Goal: Task Accomplishment & Management: Manage account settings

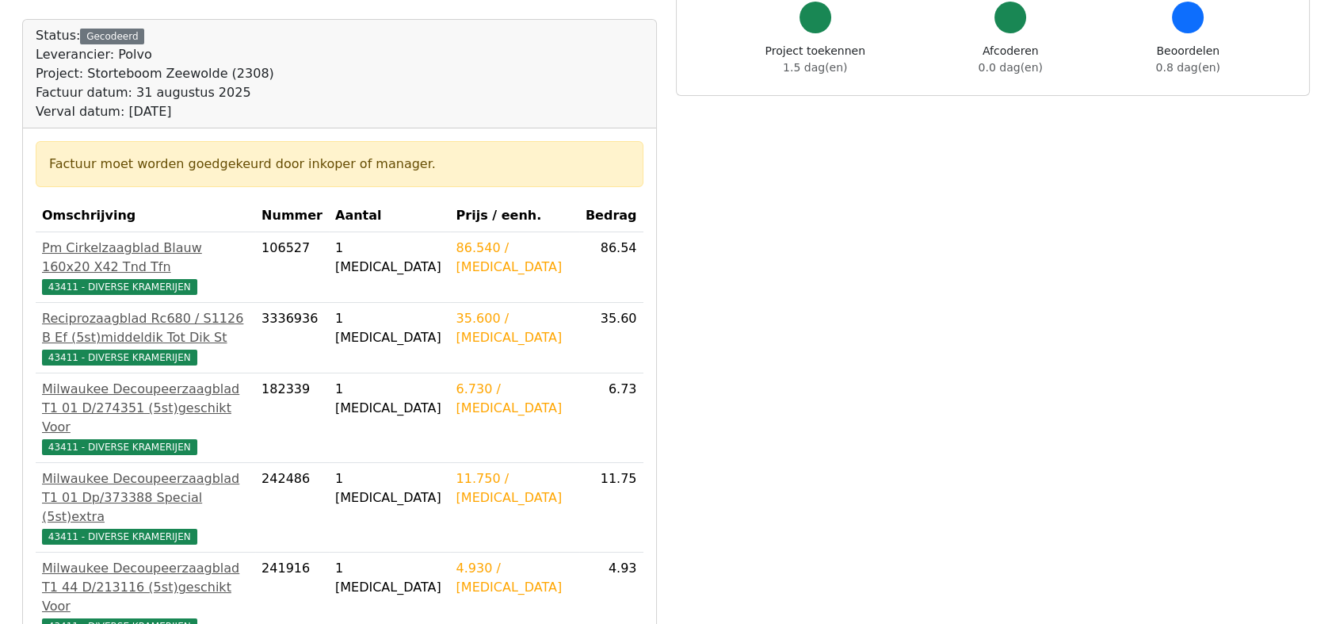
scroll to position [176, 0]
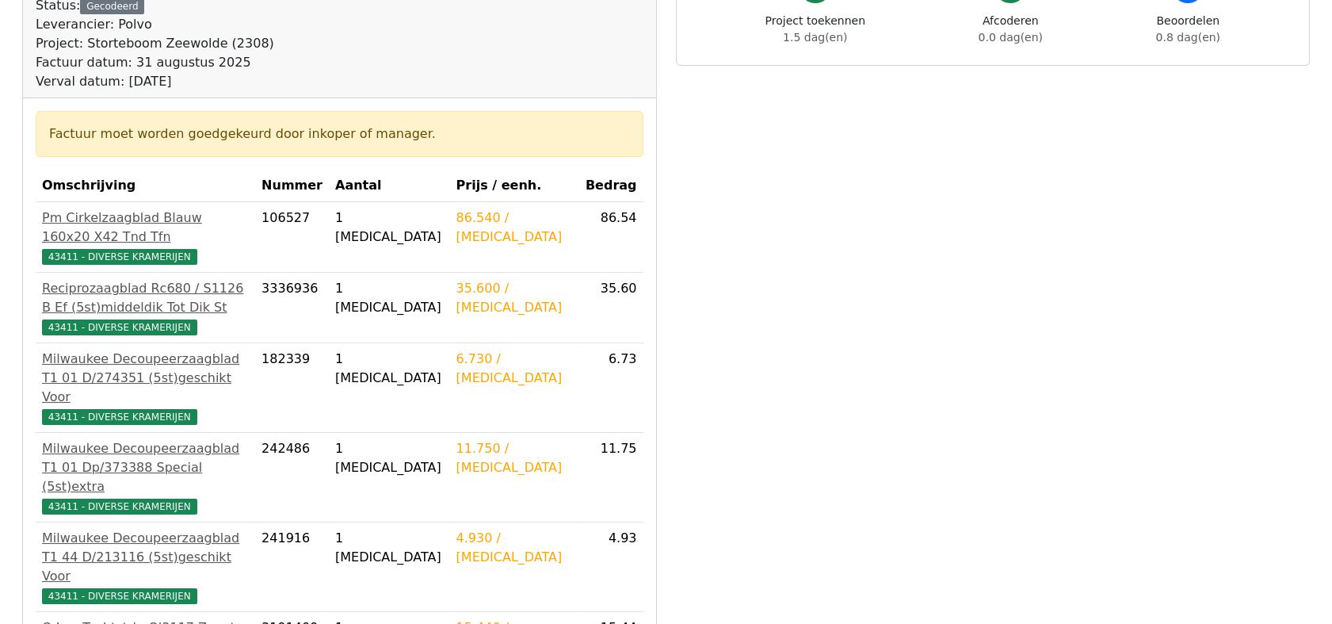
click at [627, 282] on td "35.60" at bounding box center [611, 308] width 64 height 71
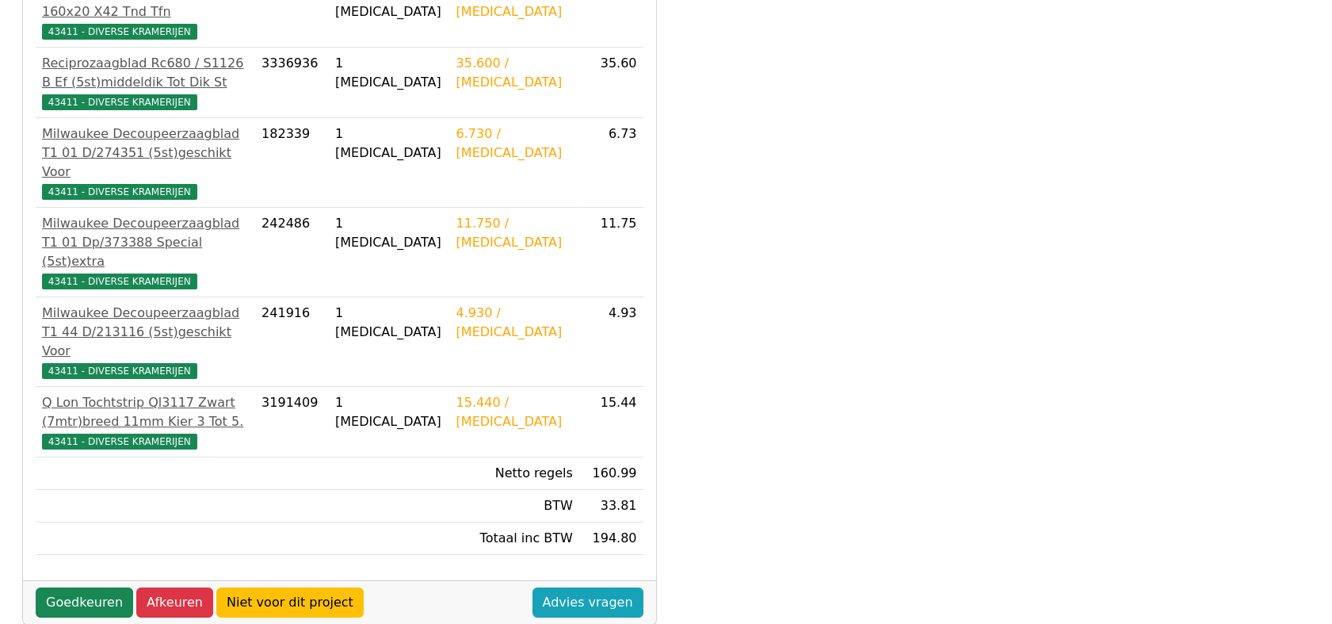
scroll to position [440, 0]
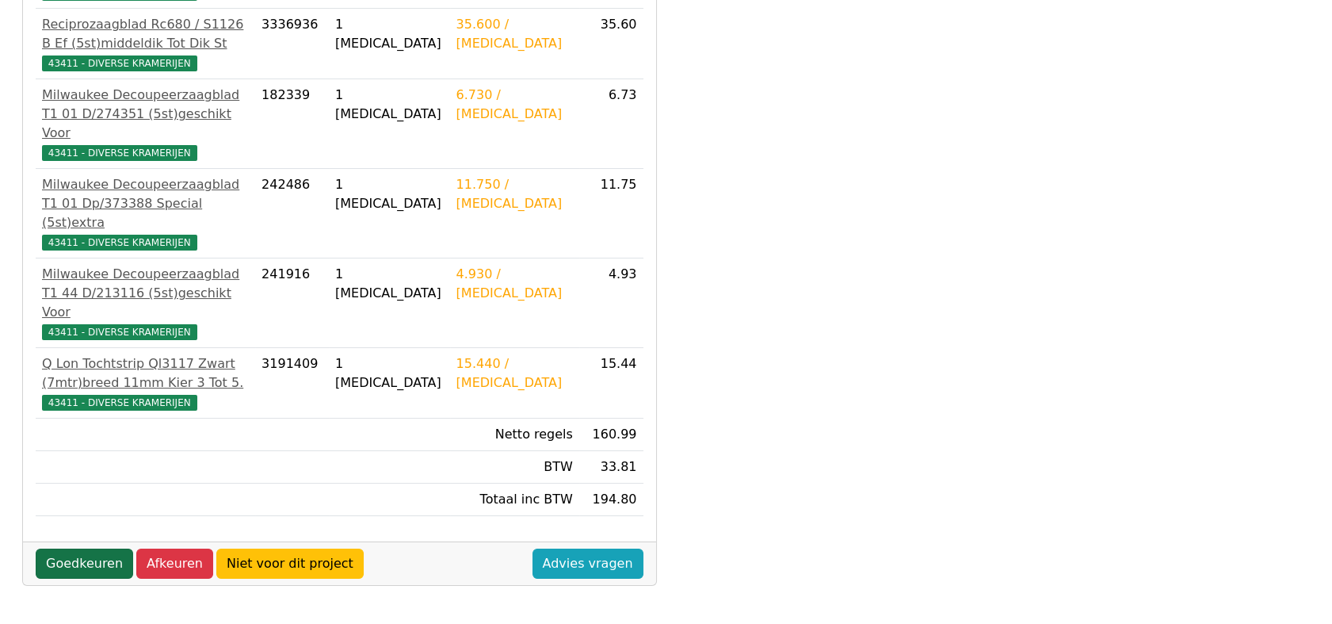
click at [67, 548] on link "Goedkeuren" at bounding box center [84, 563] width 97 height 30
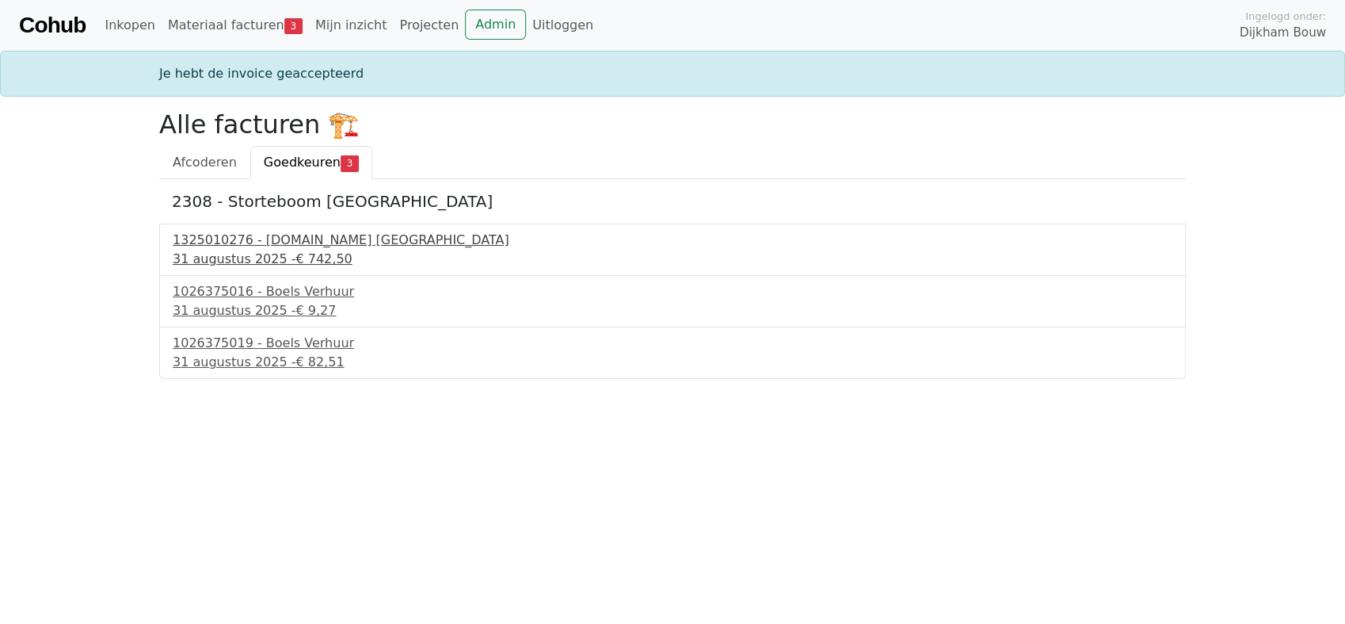
click at [280, 237] on div "1325010276 - Bnext.nl Nederland" at bounding box center [673, 240] width 1000 height 19
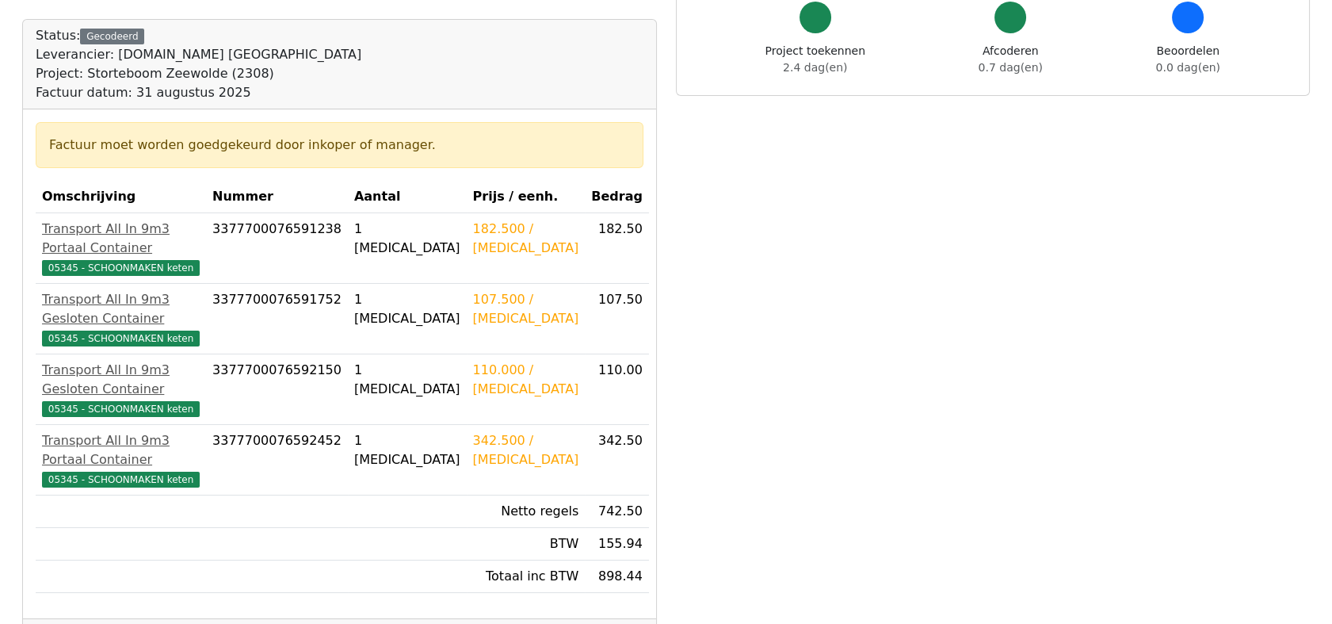
scroll to position [176, 0]
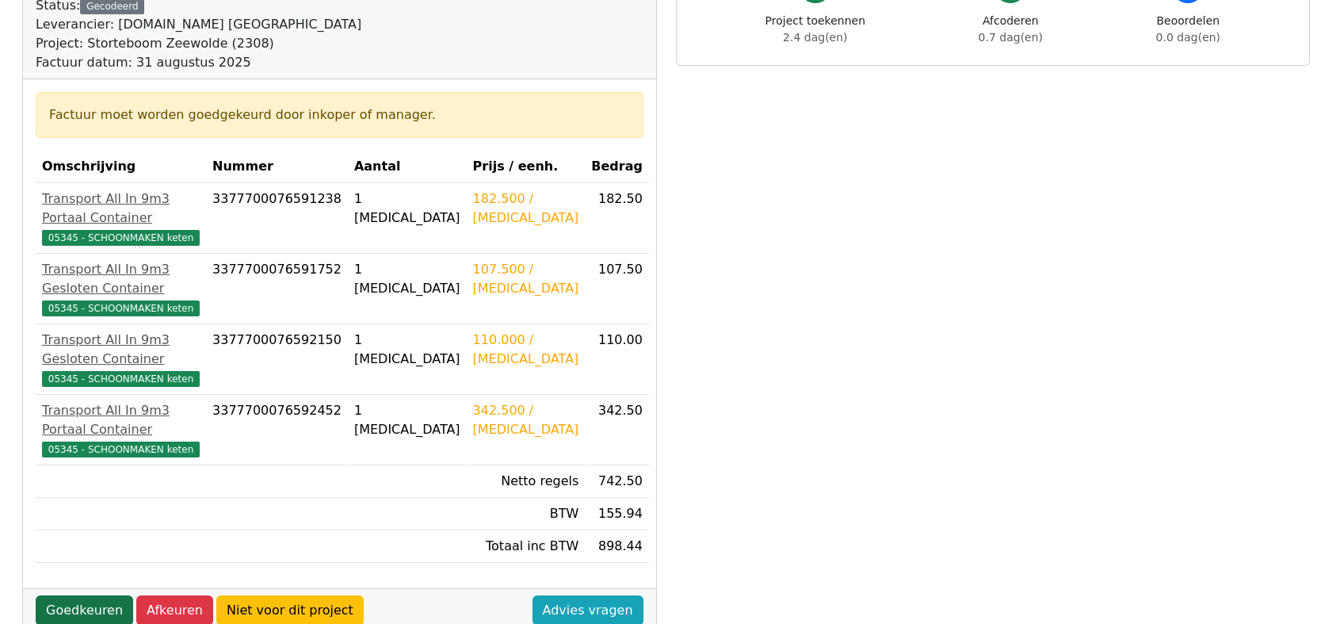
click at [89, 595] on link "Goedkeuren" at bounding box center [84, 610] width 97 height 30
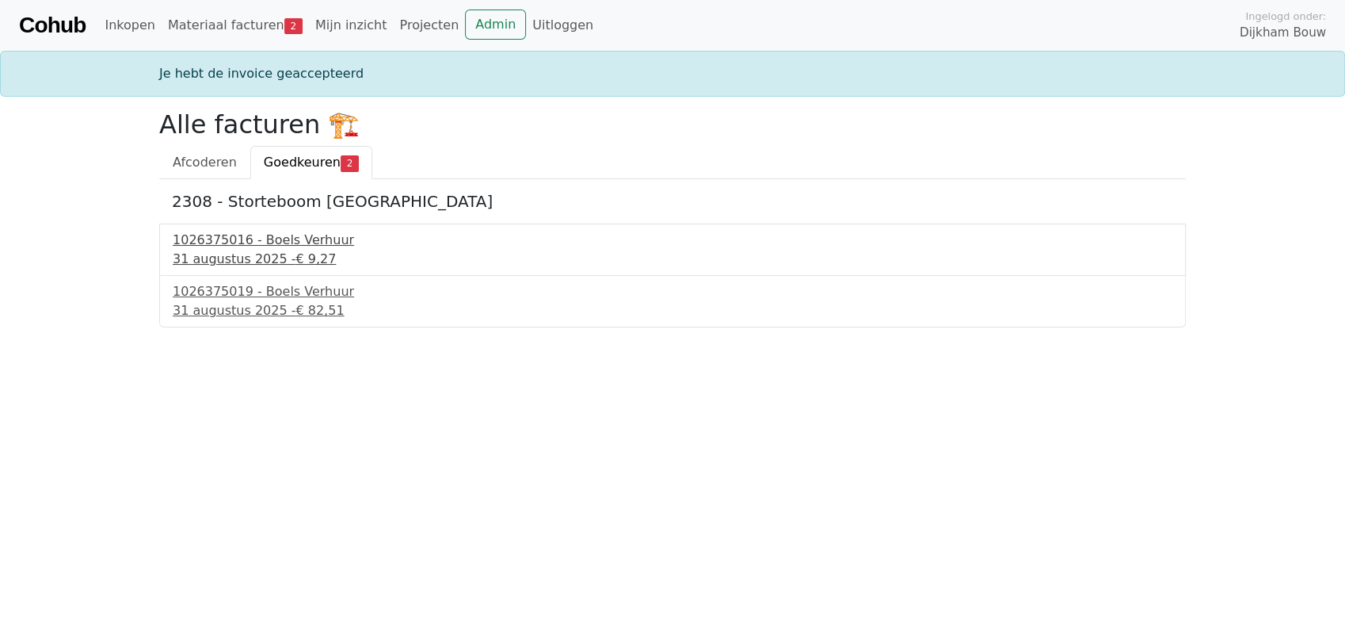
click at [258, 241] on div "1026375016 - Boels Verhuur" at bounding box center [673, 240] width 1000 height 19
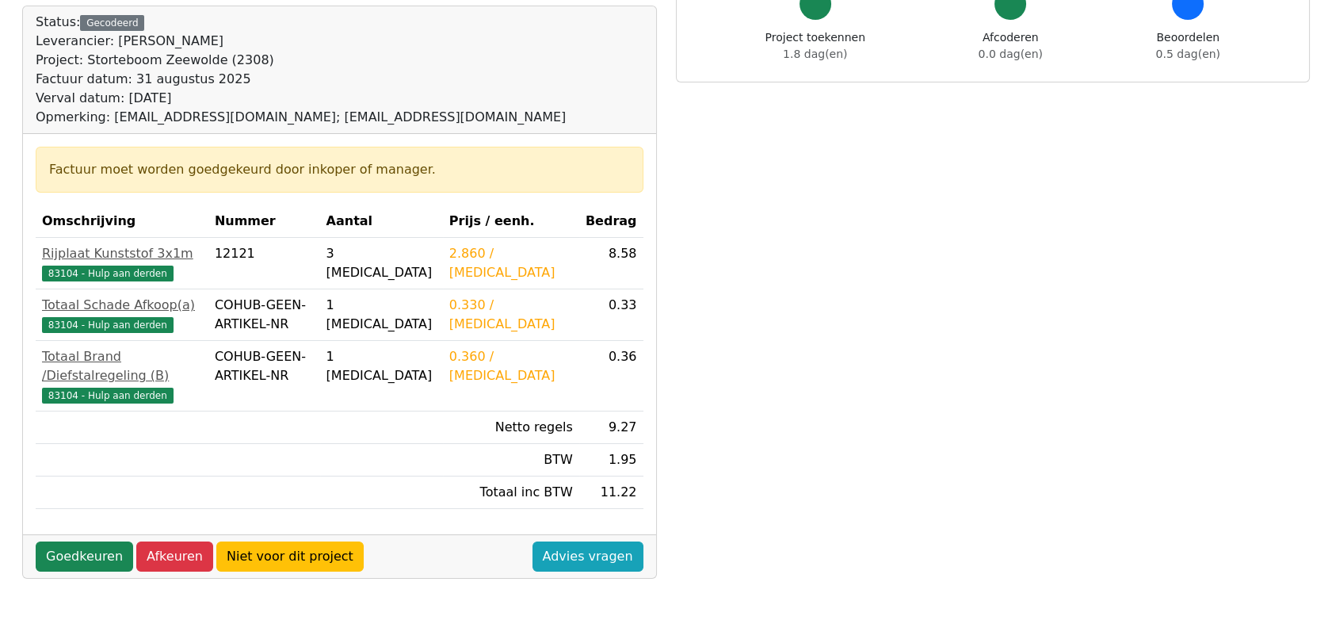
scroll to position [176, 0]
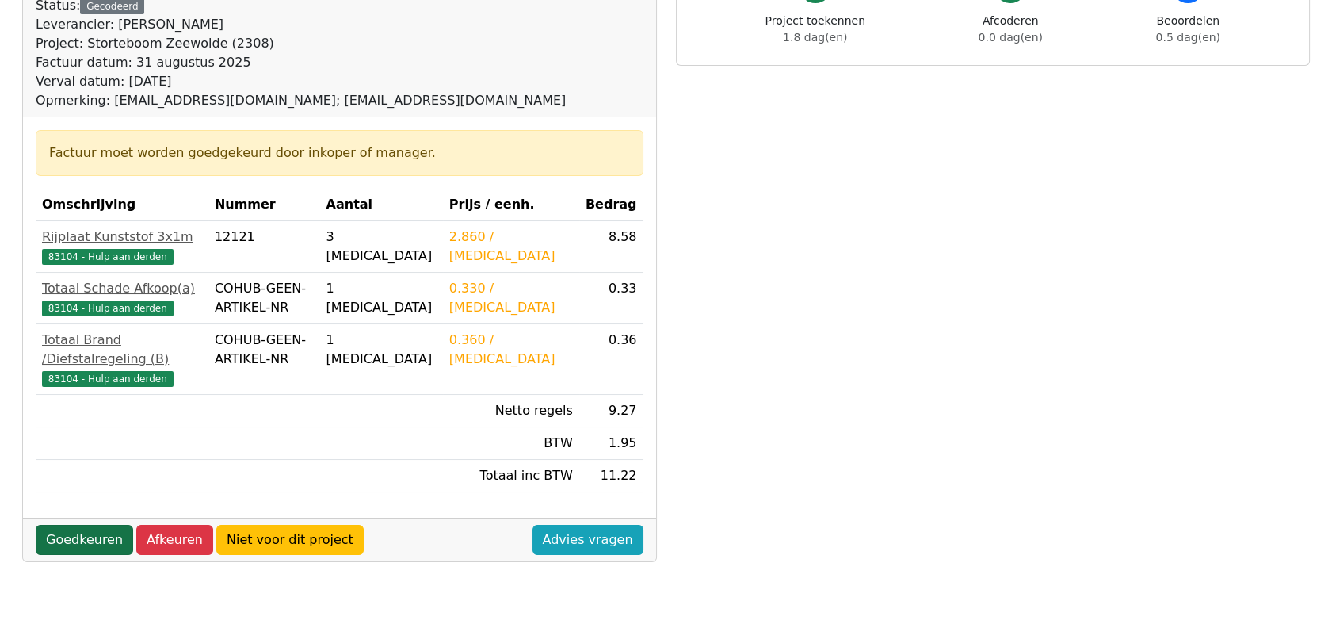
click at [74, 525] on link "Goedkeuren" at bounding box center [84, 540] width 97 height 30
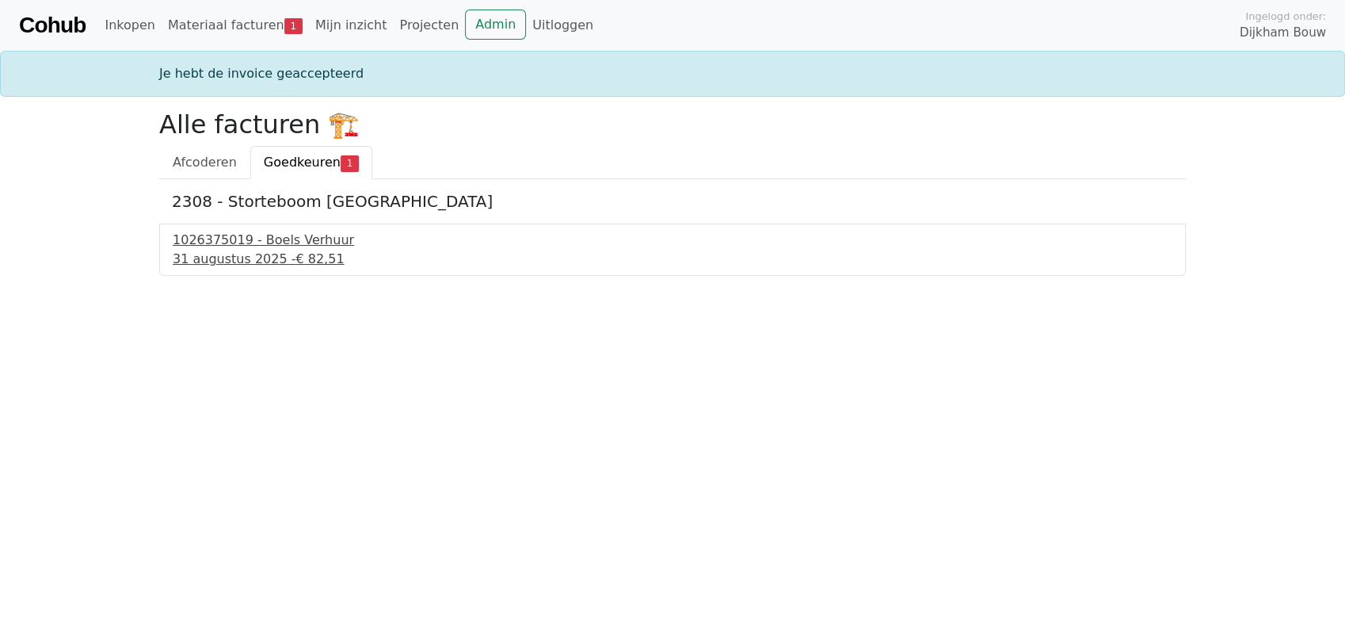
click at [318, 238] on div "1026375019 - Boels Verhuur" at bounding box center [673, 240] width 1000 height 19
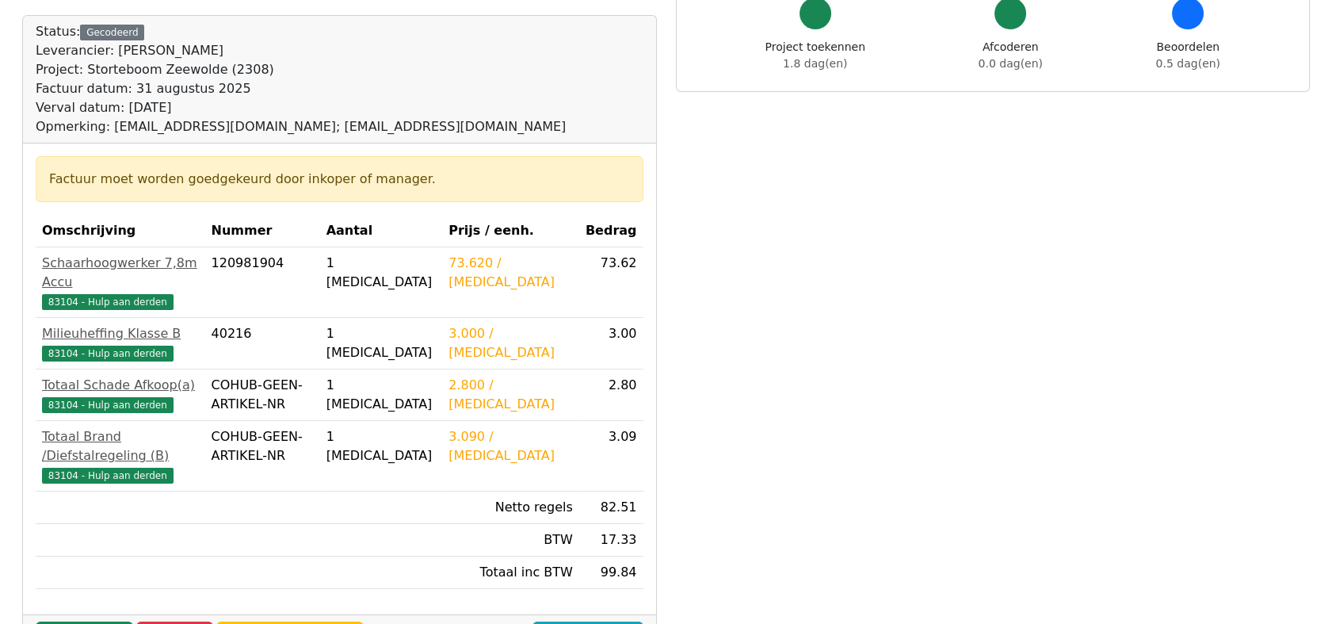
scroll to position [264, 0]
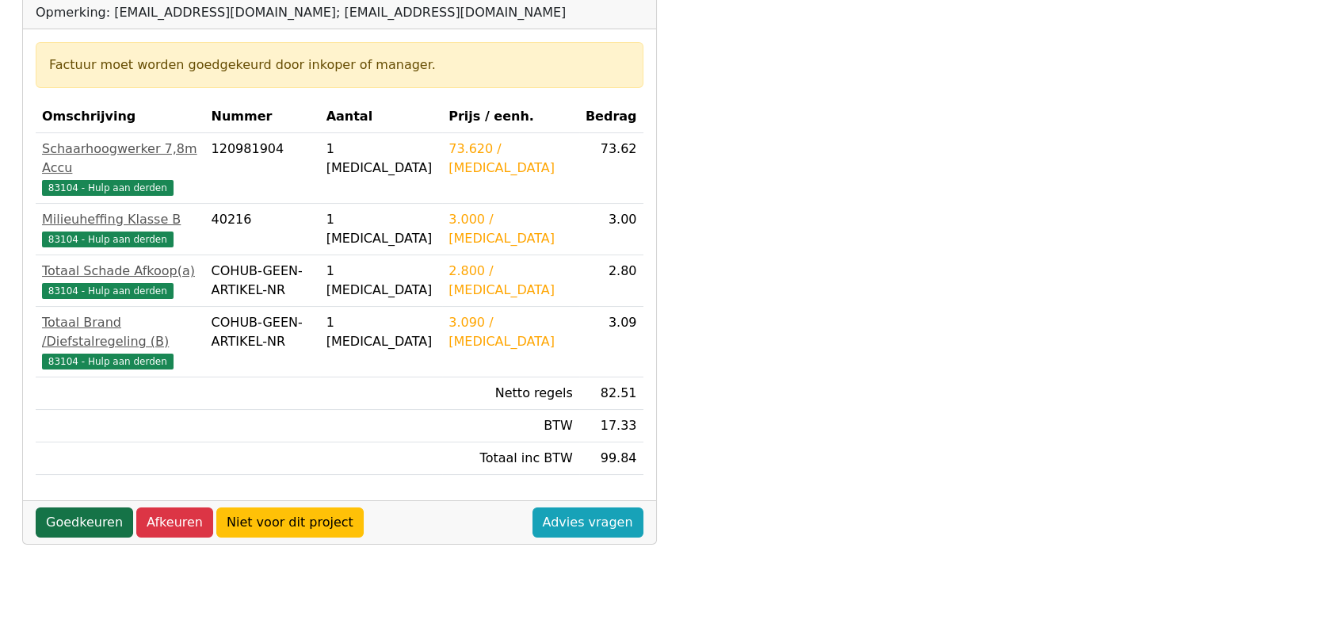
click at [80, 507] on link "Goedkeuren" at bounding box center [84, 522] width 97 height 30
